Goal: Transaction & Acquisition: Purchase product/service

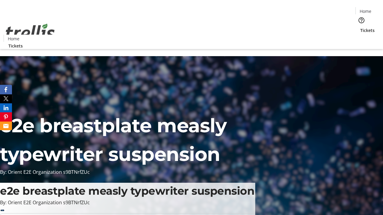
click at [360, 27] on span "Tickets" at bounding box center [367, 30] width 14 height 6
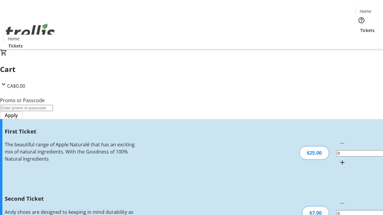
click at [339, 159] on mat-icon "Increment by one" at bounding box center [342, 162] width 7 height 7
type input "1"
type input "2"
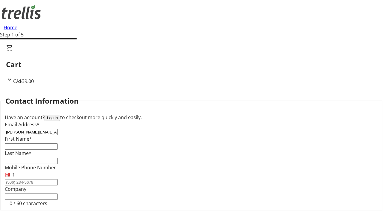
type input "[PERSON_NAME][EMAIL_ADDRESS][DOMAIN_NAME]"
type input "[PERSON_NAME]"
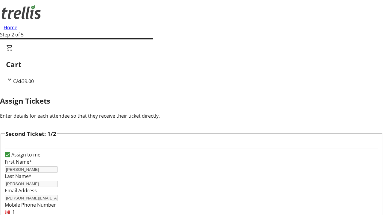
type input "Garret"
type input "[PERSON_NAME]"
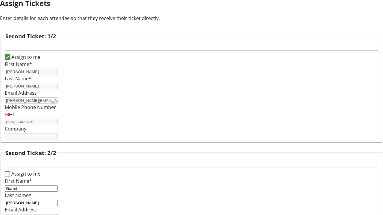
type input "[EMAIL_ADDRESS][DOMAIN_NAME]"
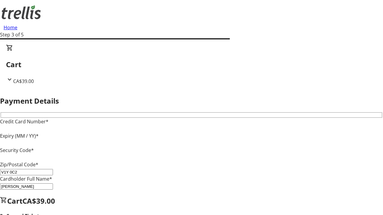
type input "V1Y 0C2"
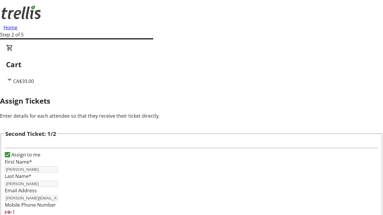
type input "New"
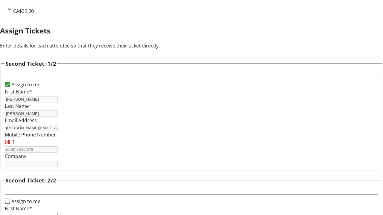
type input "Name"
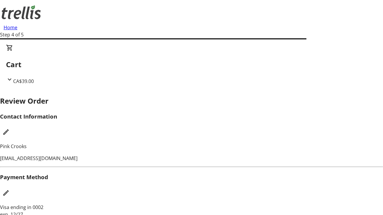
click at [10, 190] on mat-icon "Edit Payment Method" at bounding box center [5, 193] width 7 height 7
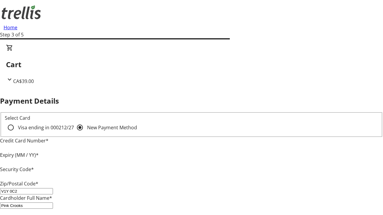
type input "V1Y 0C2"
